Goal: Navigation & Orientation: Find specific page/section

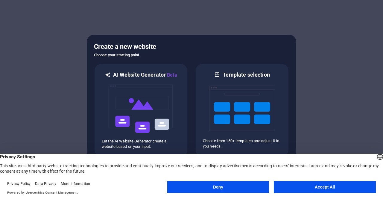
click at [296, 187] on button "Accept All" at bounding box center [325, 187] width 102 height 12
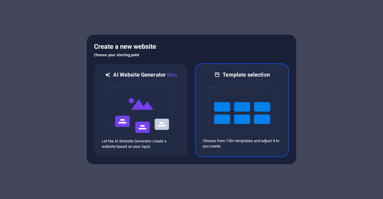
click at [219, 119] on img at bounding box center [242, 108] width 66 height 60
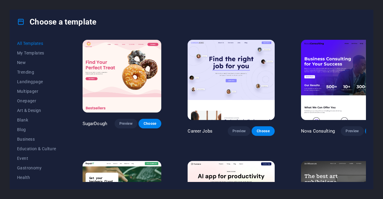
click at [308, 74] on img at bounding box center [344, 80] width 87 height 80
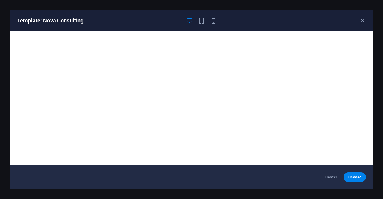
scroll to position [1, 0]
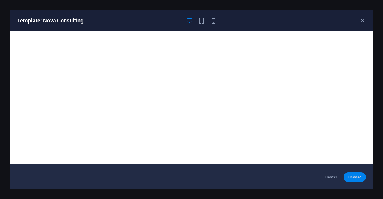
click at [352, 178] on span "Choose" at bounding box center [355, 177] width 13 height 5
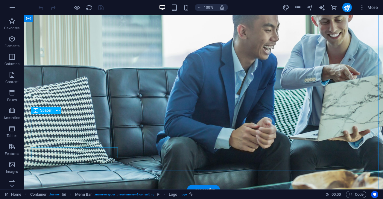
scroll to position [11, 0]
